Goal: Transaction & Acquisition: Purchase product/service

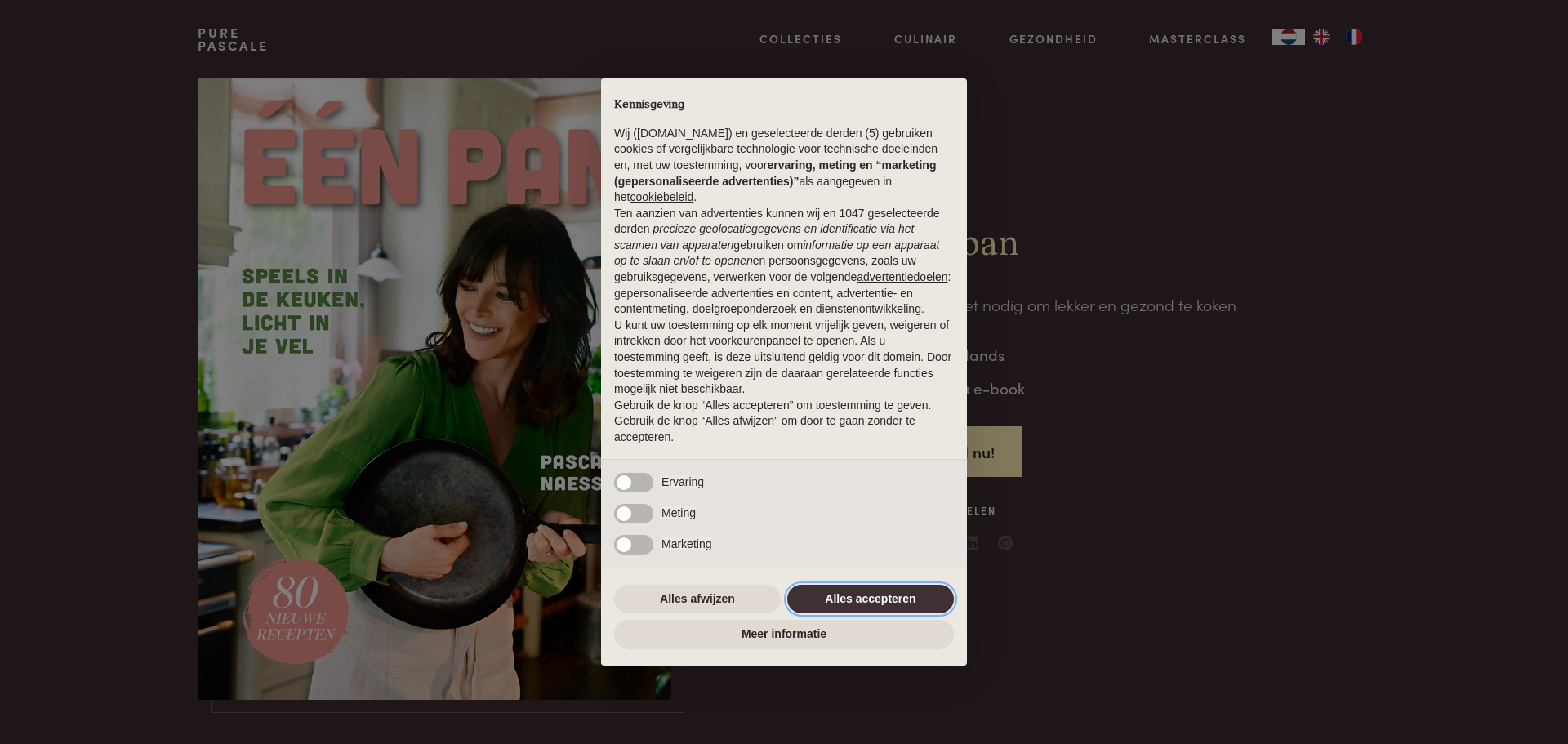
click at [811, 596] on button "Alles accepteren" at bounding box center [869, 599] width 166 height 29
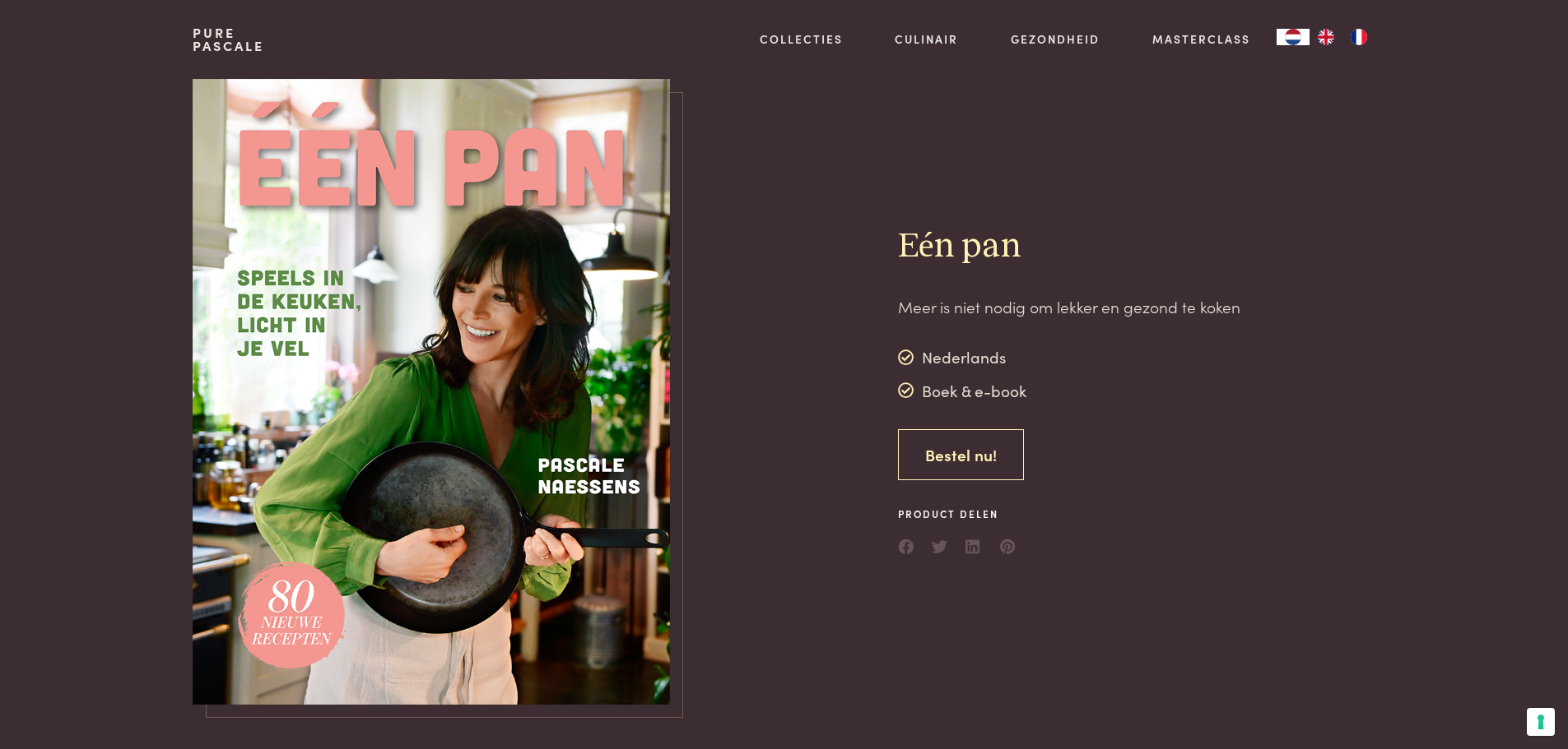
click at [927, 457] on link "Bestel nu!" at bounding box center [960, 455] width 126 height 52
click at [954, 456] on link "Bestel nu!" at bounding box center [960, 455] width 126 height 52
